Goal: Use online tool/utility: Utilize a website feature to perform a specific function

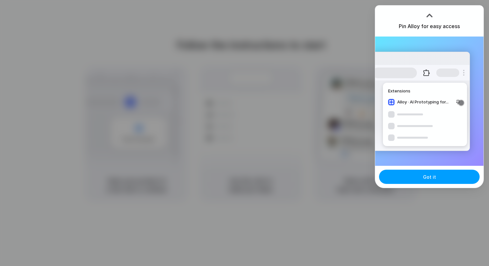
click at [435, 181] on button "Got it" at bounding box center [429, 177] width 101 height 14
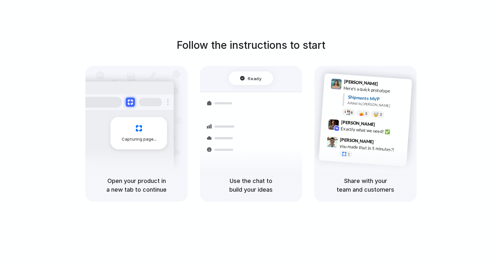
click at [246, 125] on div "Express delivery to [GEOGRAPHIC_DATA] Priority • 2-day • Dispatched" at bounding box center [288, 137] width 87 height 25
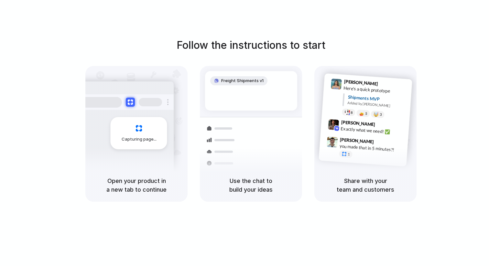
click at [142, 132] on div "Capturing page" at bounding box center [139, 133] width 57 height 32
